Goal: Transaction & Acquisition: Obtain resource

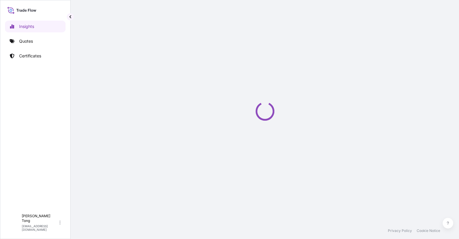
select select "2025"
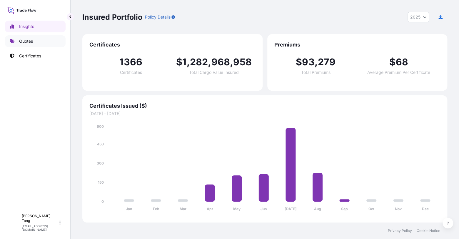
click at [35, 43] on link "Quotes" at bounding box center [35, 41] width 61 height 12
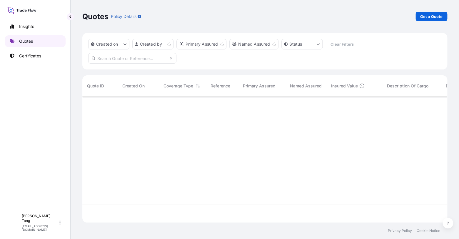
scroll to position [123, 359]
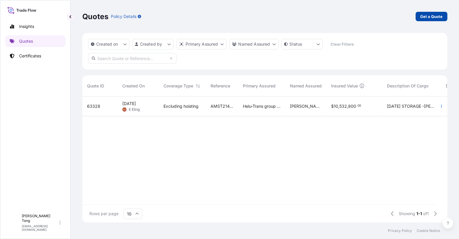
click at [423, 18] on p "Get a Quote" at bounding box center [432, 17] width 22 height 6
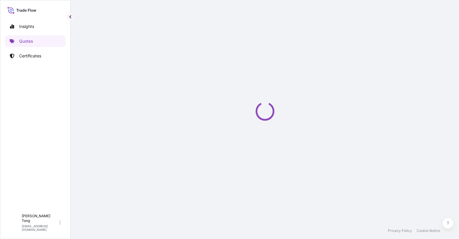
select select "AIR"
select select "27"
select select "Transit"
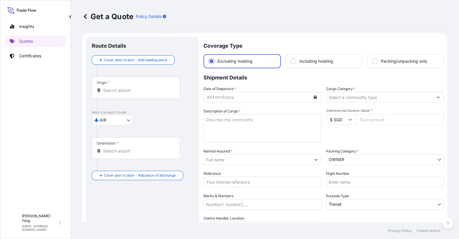
scroll to position [9, 0]
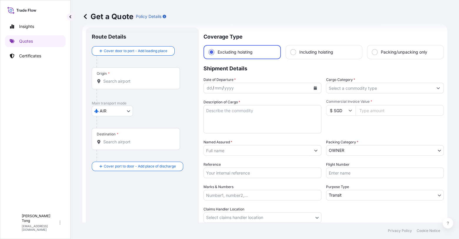
click at [240, 152] on input "Named Assured *" at bounding box center [257, 150] width 107 height 11
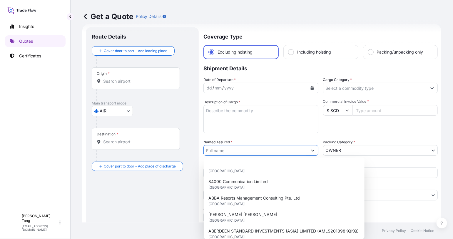
paste input "Sotheby's Hong Kong Limited"
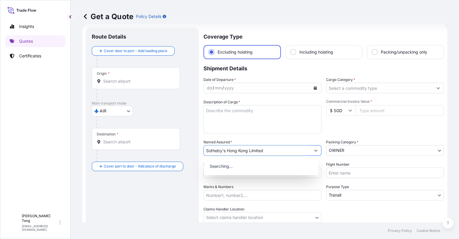
type input "Sotheby's Hong Kong Limited"
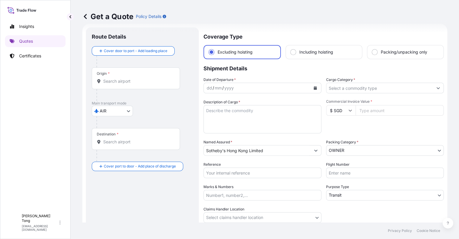
drag, startPoint x: 340, startPoint y: 130, endPoint x: 318, endPoint y: 147, distance: 27.7
click at [340, 130] on div "Commercial Invoice Value * $ SGD" at bounding box center [385, 116] width 118 height 34
click at [283, 174] on input "Reference" at bounding box center [263, 172] width 118 height 11
paste input "AMIM259678KYKY"
type input "AMIM259678KYKY"
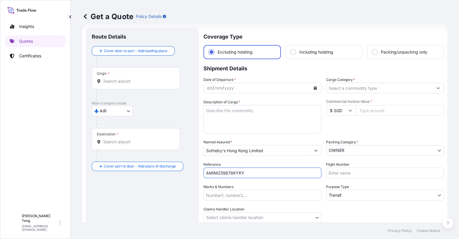
click at [117, 87] on div "Origin *" at bounding box center [136, 78] width 88 height 22
click at [117, 84] on input "Origin *" at bounding box center [137, 81] width 69 height 6
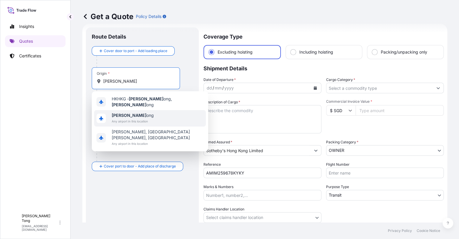
click at [123, 113] on b "[PERSON_NAME]" at bounding box center [129, 115] width 35 height 5
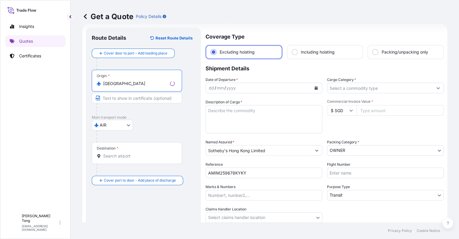
type input "[GEOGRAPHIC_DATA]"
click at [120, 151] on div "Destination *" at bounding box center [137, 153] width 90 height 22
click at [120, 153] on input "Destination *" at bounding box center [139, 156] width 72 height 6
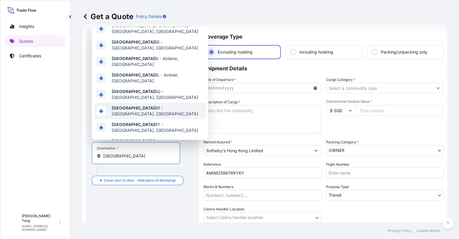
scroll to position [37, 0]
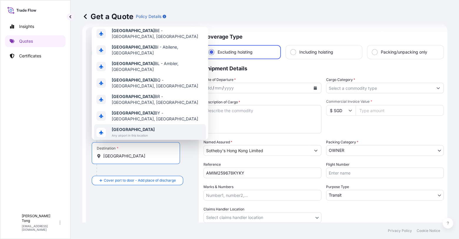
click at [123, 132] on span "Any airport in this location" at bounding box center [133, 135] width 43 height 6
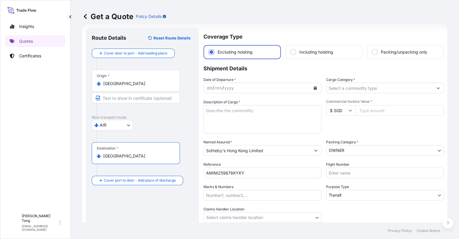
type input "[GEOGRAPHIC_DATA]"
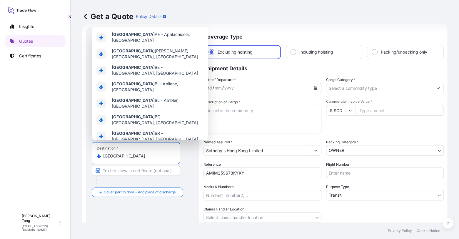
click at [71, 136] on div "Get a Quote Policy Details Route Details Reset Route Details Cover door to port…" at bounding box center [265, 111] width 389 height 222
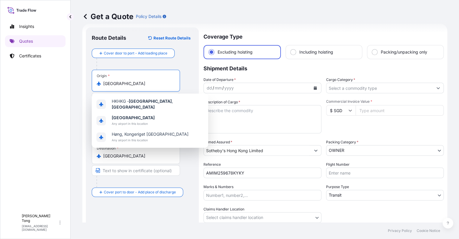
click at [132, 82] on input "[GEOGRAPHIC_DATA]" at bounding box center [137, 84] width 69 height 6
drag, startPoint x: 130, startPoint y: 85, endPoint x: 44, endPoint y: 82, distance: 86.3
click at [44, 82] on div "Insights Quotes Certificates C [PERSON_NAME] [PERSON_NAME][EMAIL_ADDRESS][DOMAI…" at bounding box center [229, 119] width 459 height 239
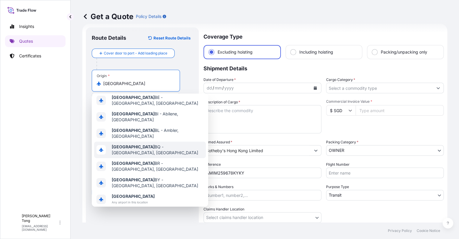
scroll to position [37, 0]
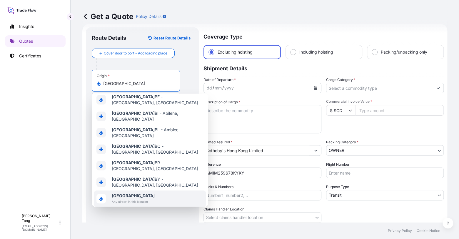
click at [132, 193] on span "[GEOGRAPHIC_DATA]" at bounding box center [133, 196] width 43 height 6
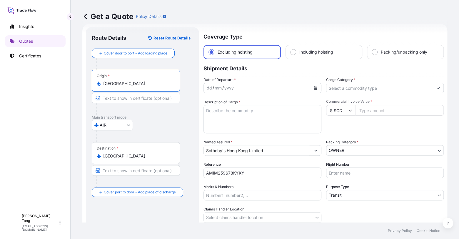
type input "[GEOGRAPHIC_DATA]"
click at [127, 159] on div "Destination * [GEOGRAPHIC_DATA]" at bounding box center [136, 153] width 88 height 22
click at [127, 159] on input "[GEOGRAPHIC_DATA]" at bounding box center [137, 156] width 69 height 6
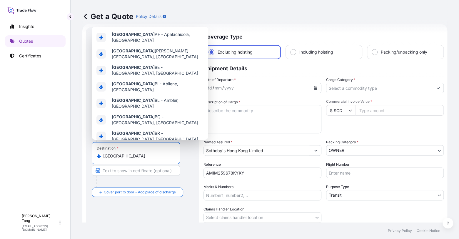
drag, startPoint x: 126, startPoint y: 158, endPoint x: 47, endPoint y: 152, distance: 79.7
click at [47, 152] on div "Insights Quotes Certificates C [PERSON_NAME] [PERSON_NAME][EMAIL_ADDRESS][DOMAI…" at bounding box center [229, 119] width 459 height 239
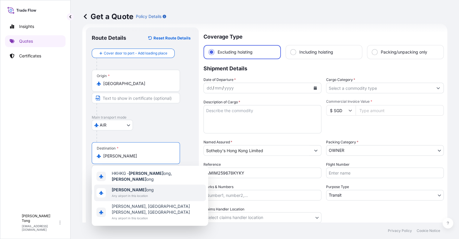
click at [126, 187] on span "[PERSON_NAME]" at bounding box center [133, 190] width 42 height 6
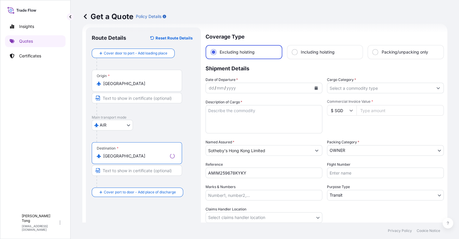
type input "[GEOGRAPHIC_DATA]"
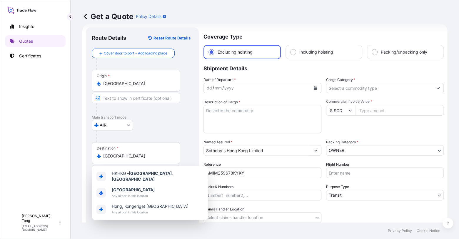
click at [298, 71] on p "Shipment Details" at bounding box center [324, 68] width 240 height 18
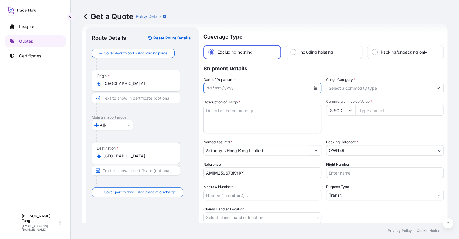
click at [316, 89] on button "Calendar" at bounding box center [315, 87] width 9 height 9
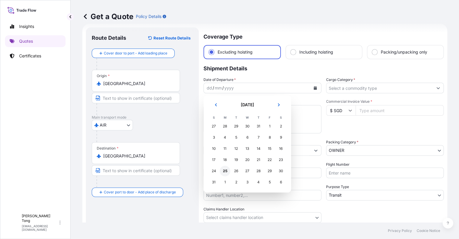
click at [226, 171] on div "25" at bounding box center [225, 171] width 11 height 11
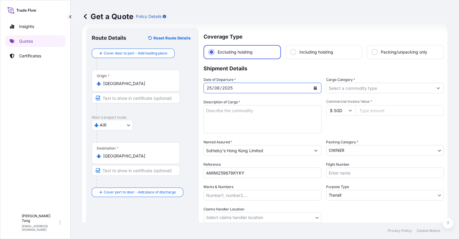
click at [221, 111] on textarea "Description of Cargo *" at bounding box center [263, 119] width 118 height 28
paste textarea "DDWJ7"
paste textarea "[PERSON_NAME], [PERSON_NAME] / Skull ([GEOGRAPHIC_DATA], 2015), 2015"
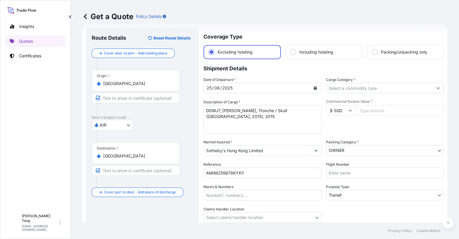
click at [291, 73] on p "Shipment Details" at bounding box center [324, 68] width 240 height 18
paste textarea "Polished concrete, blue blanket, 11 3/4 x 7 13/16 x 9 13/1"
click at [245, 125] on textarea "DDWJ7, [PERSON_NAME], Tronche / Skull ([GEOGRAPHIC_DATA], 2015), 2015, Polished…" at bounding box center [263, 119] width 118 height 28
type textarea "DDWJ7, [PERSON_NAME], Tronche / Skull ([GEOGRAPHIC_DATA], 2015), 2015, Polished…"
click at [349, 108] on input "$ SGD" at bounding box center [340, 110] width 29 height 11
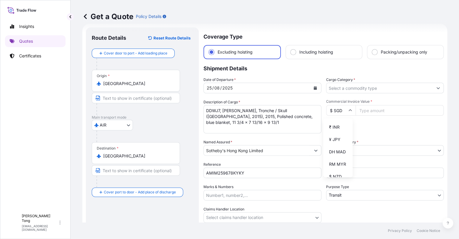
scroll to position [147, 0]
click at [336, 84] on div "$ HKD" at bounding box center [338, 77] width 25 height 11
type input "$ HKD"
click at [361, 111] on input "Commercial Invoice Value *" at bounding box center [400, 110] width 89 height 11
paste input "1018329"
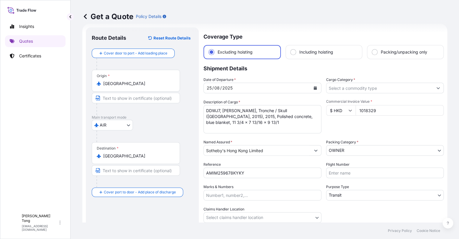
type input "1018329"
click at [361, 125] on div "Commercial Invoice Value * $ HKD 1018329" at bounding box center [385, 116] width 118 height 34
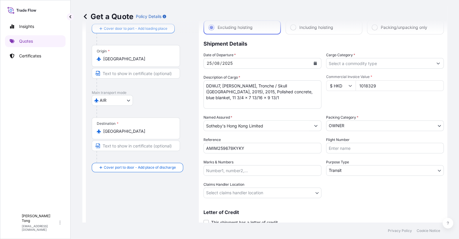
scroll to position [46, 0]
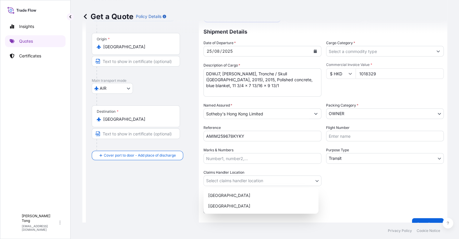
click at [278, 181] on body "Insights Quotes Certificates C [PERSON_NAME] [PERSON_NAME][EMAIL_ADDRESS][DOMAI…" at bounding box center [229, 119] width 459 height 239
click at [277, 195] on div "[GEOGRAPHIC_DATA]" at bounding box center [261, 195] width 110 height 11
select select "[GEOGRAPHIC_DATA]"
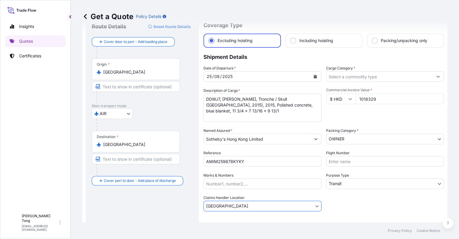
scroll to position [9, 0]
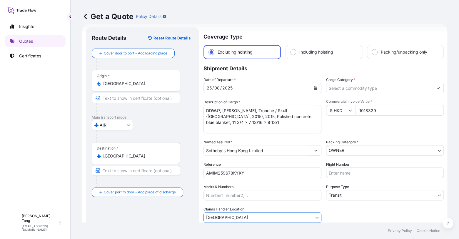
click at [378, 89] on input "Cargo Category *" at bounding box center [380, 88] width 107 height 11
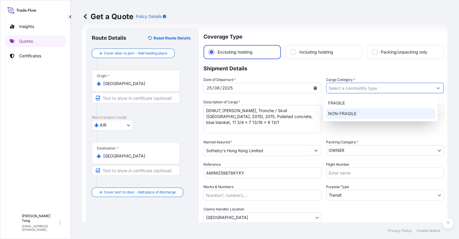
click at [366, 110] on div "NON-FRAGILE" at bounding box center [381, 113] width 110 height 11
type input "NON-FRAGILE"
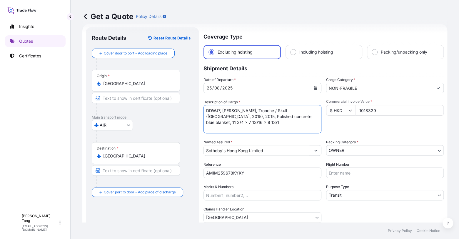
click at [231, 118] on textarea "DDWJ7, [PERSON_NAME], Tronche / Skull ([GEOGRAPHIC_DATA], 2015), 2015, Polished…" at bounding box center [263, 119] width 118 height 28
click at [253, 128] on textarea "DDWJ7, [PERSON_NAME], Tronche / Skull ([GEOGRAPHIC_DATA], 2015), 2015 Polished …" at bounding box center [263, 119] width 118 height 28
type textarea "DDWJ7, [PERSON_NAME], Tronche / Skull ([GEOGRAPHIC_DATA], 2015), 2015 Polished …"
click at [376, 127] on div "Commercial Invoice Value * $ HKD 1018329" at bounding box center [385, 116] width 118 height 34
click at [118, 83] on input "[GEOGRAPHIC_DATA]" at bounding box center [137, 84] width 69 height 6
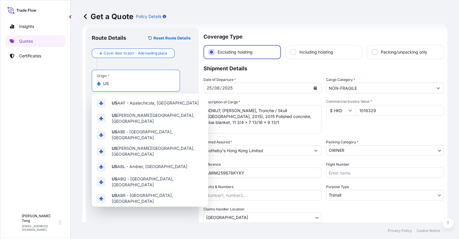
type input "U"
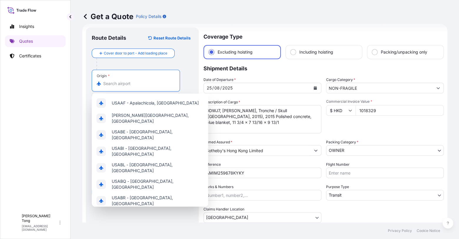
paste input "[GEOGRAPHIC_DATA]"
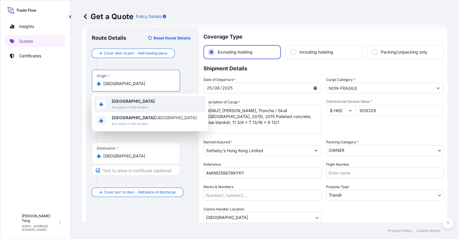
click at [123, 102] on b "[GEOGRAPHIC_DATA]" at bounding box center [133, 101] width 43 height 5
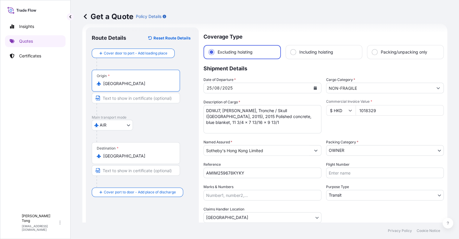
type input "[GEOGRAPHIC_DATA]"
click at [159, 115] on p "Main transport mode" at bounding box center [142, 117] width 101 height 5
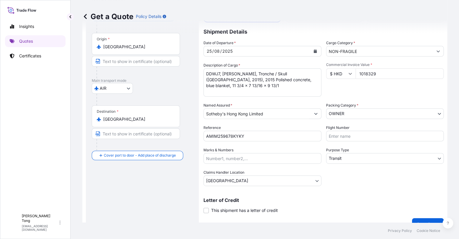
scroll to position [57, 0]
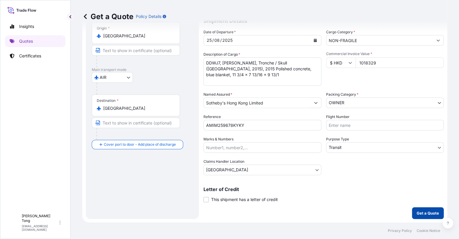
click at [432, 211] on p "Get a Quote" at bounding box center [428, 213] width 22 height 6
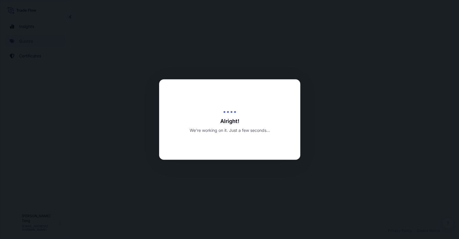
select select "AIR"
select select "Transit"
select select "[GEOGRAPHIC_DATA]"
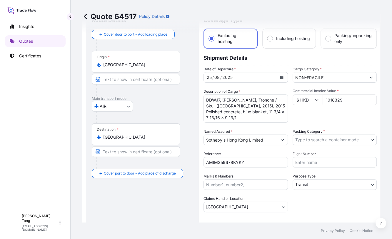
scroll to position [0, 0]
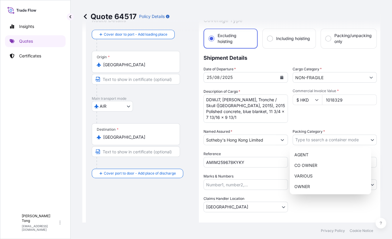
click at [315, 142] on body "Insights Quotes Certificates C [PERSON_NAME] [PERSON_NAME][EMAIL_ADDRESS][DOMAI…" at bounding box center [196, 119] width 392 height 239
click at [309, 187] on div "OWNER" at bounding box center [330, 186] width 77 height 11
select select "27"
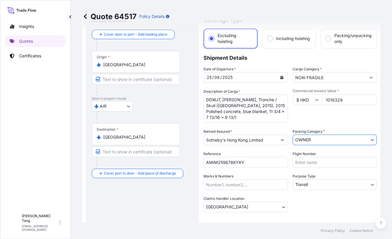
scroll to position [62, 0]
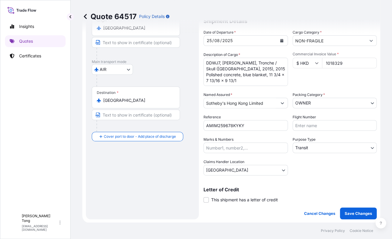
click at [304, 184] on div "Letter of Credit This shipment has a letter of credit Letter of credit * Letter…" at bounding box center [290, 191] width 173 height 23
click at [347, 210] on p "Save Changes" at bounding box center [358, 213] width 27 height 6
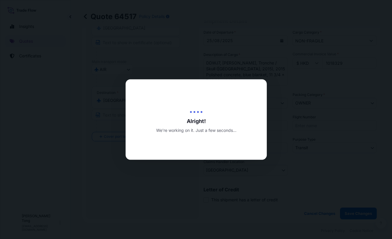
type input "[DATE]"
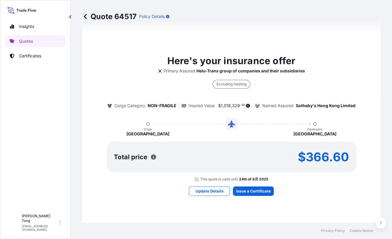
select select "AIR"
select select "Transit"
select select "[GEOGRAPHIC_DATA]"
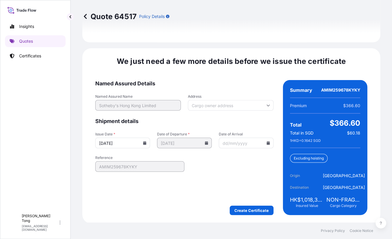
scroll to position [840, 0]
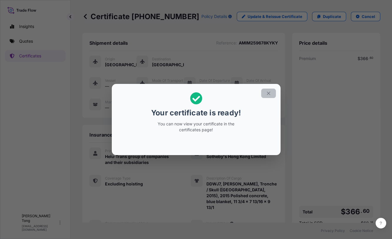
click at [270, 94] on icon "button" at bounding box center [268, 93] width 5 height 5
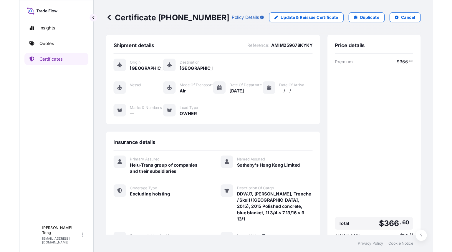
scroll to position [77, 0]
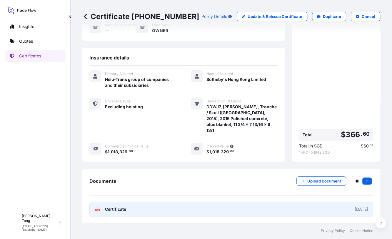
click at [136, 211] on link "PDF Certificate [DATE]" at bounding box center [231, 209] width 284 height 15
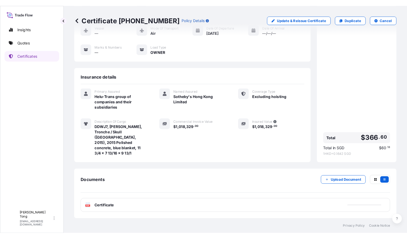
scroll to position [50, 0]
